Goal: Task Accomplishment & Management: Use online tool/utility

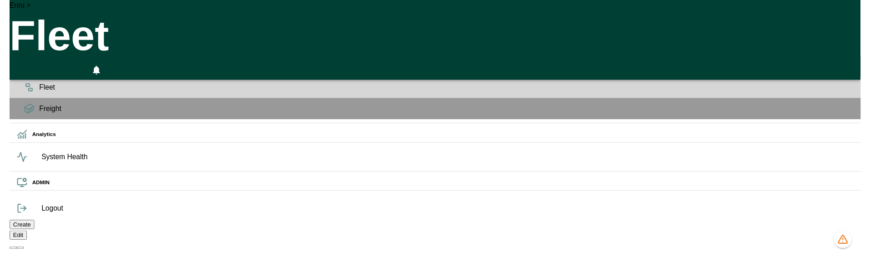
scroll to position [196, 0]
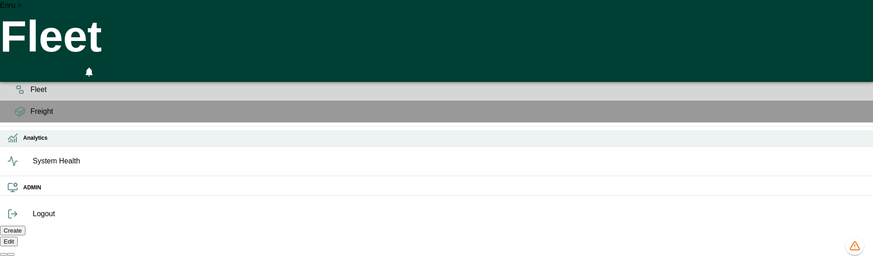
click at [23, 142] on h6 "Analytics" at bounding box center [444, 138] width 843 height 9
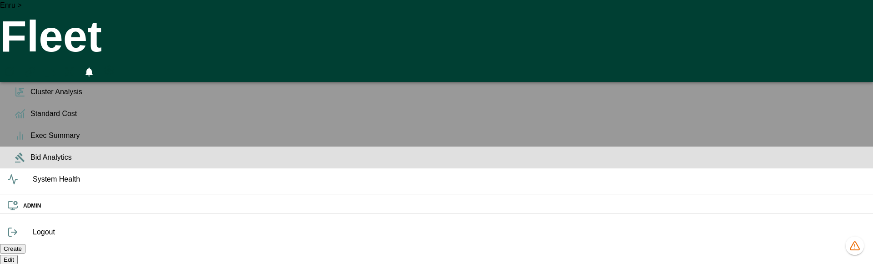
click at [30, 163] on span "Bid Analytics" at bounding box center [448, 157] width 836 height 11
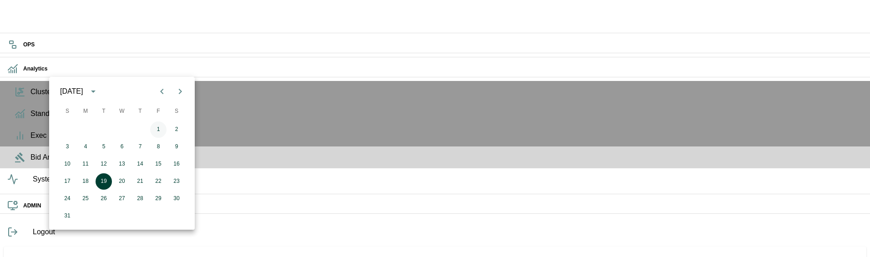
click at [161, 130] on button "1" at bounding box center [158, 129] width 16 height 16
type input "**********"
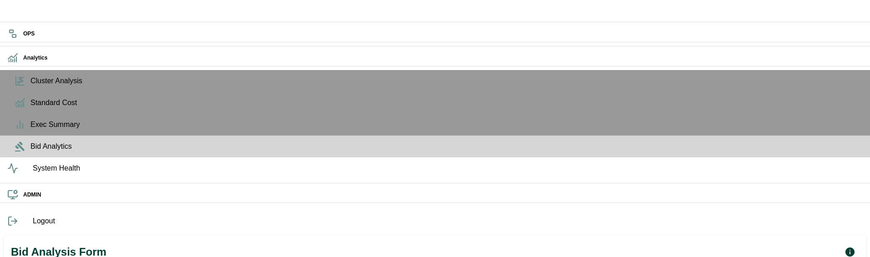
scroll to position [21, 0]
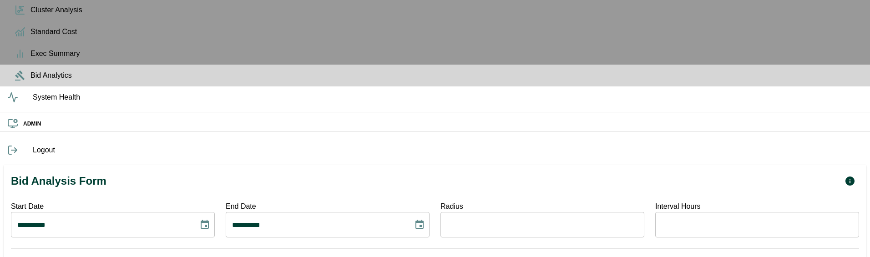
scroll to position [81, 0]
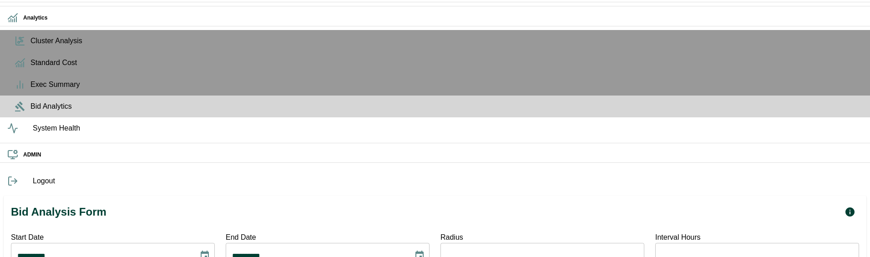
scroll to position [62, 0]
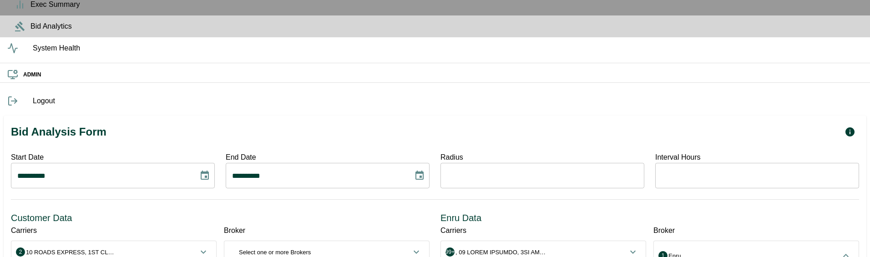
scroll to position [142, 0]
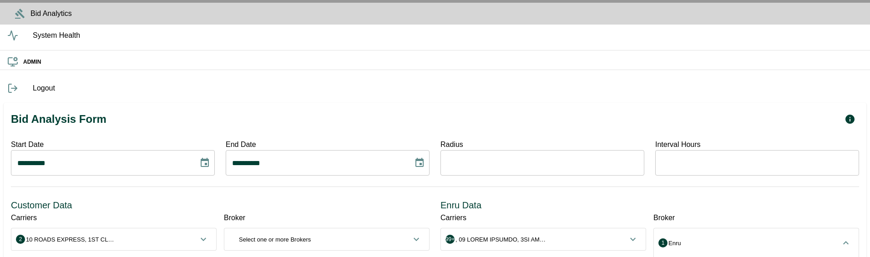
scroll to position [199, 0]
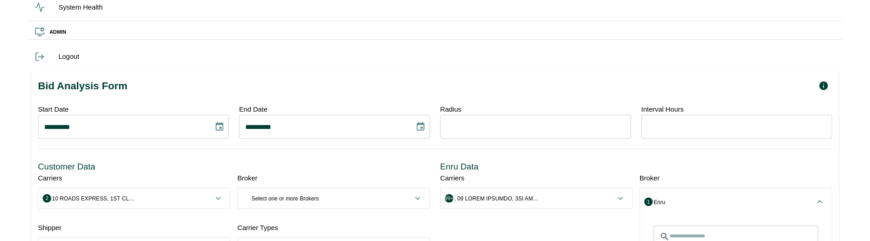
scroll to position [171, 0]
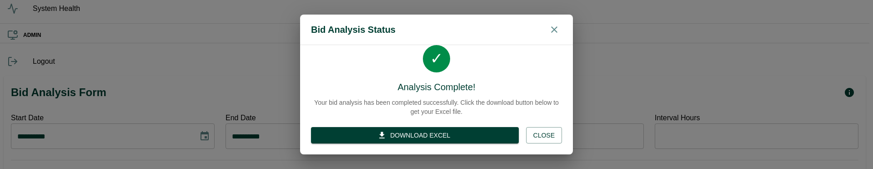
click at [551, 30] on icon "button" at bounding box center [554, 29] width 11 height 11
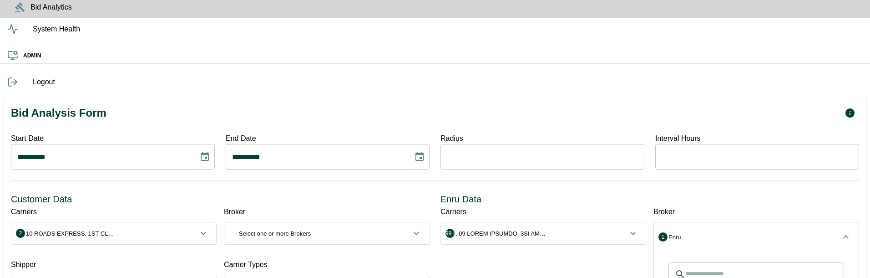
scroll to position [0, 0]
